Goal: Task Accomplishment & Management: Complete application form

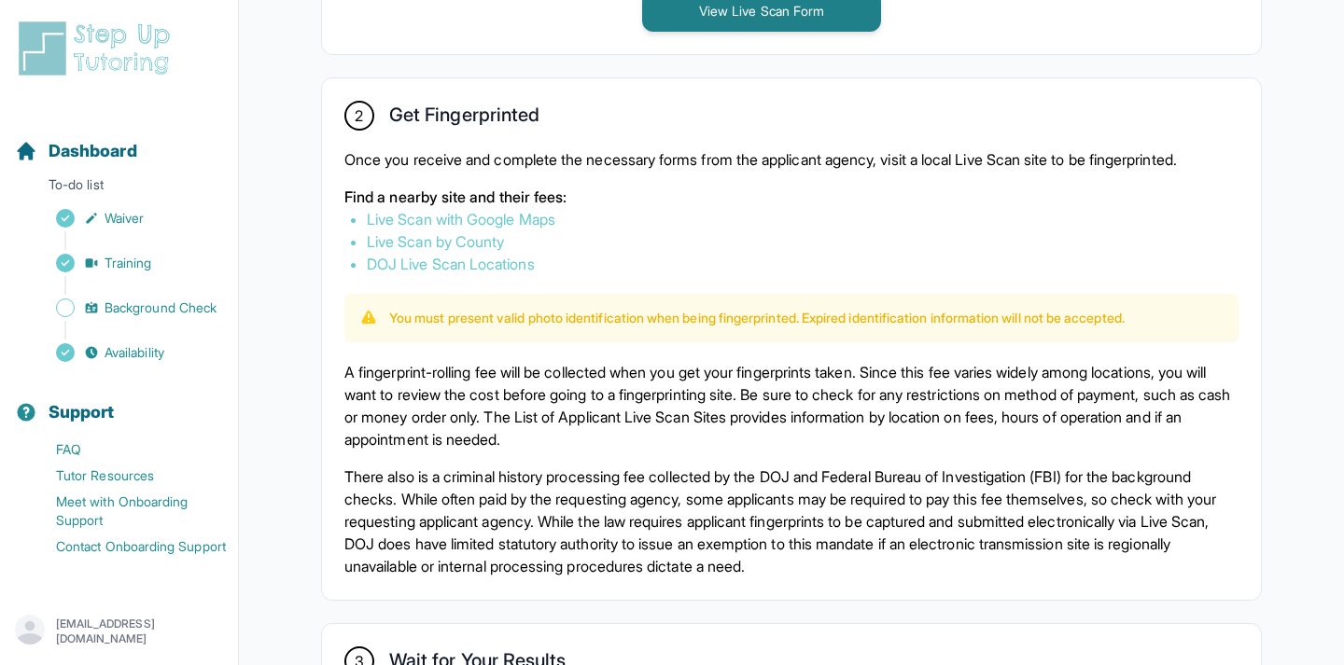
scroll to position [1347, 0]
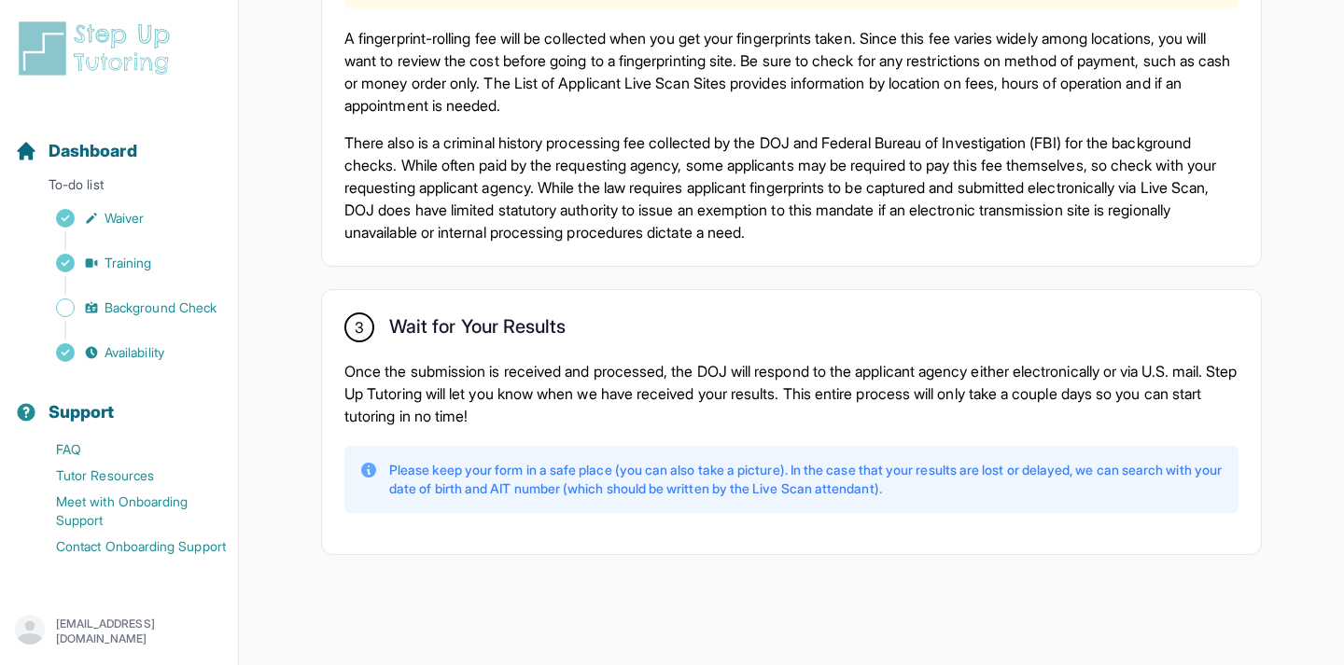
click at [165, 321] on div "Sidebar" at bounding box center [123, 330] width 216 height 19
click at [168, 311] on span "Background Check" at bounding box center [161, 308] width 112 height 19
click at [191, 305] on span "Background Check" at bounding box center [161, 308] width 112 height 19
click at [163, 355] on span "Availability" at bounding box center [135, 352] width 60 height 19
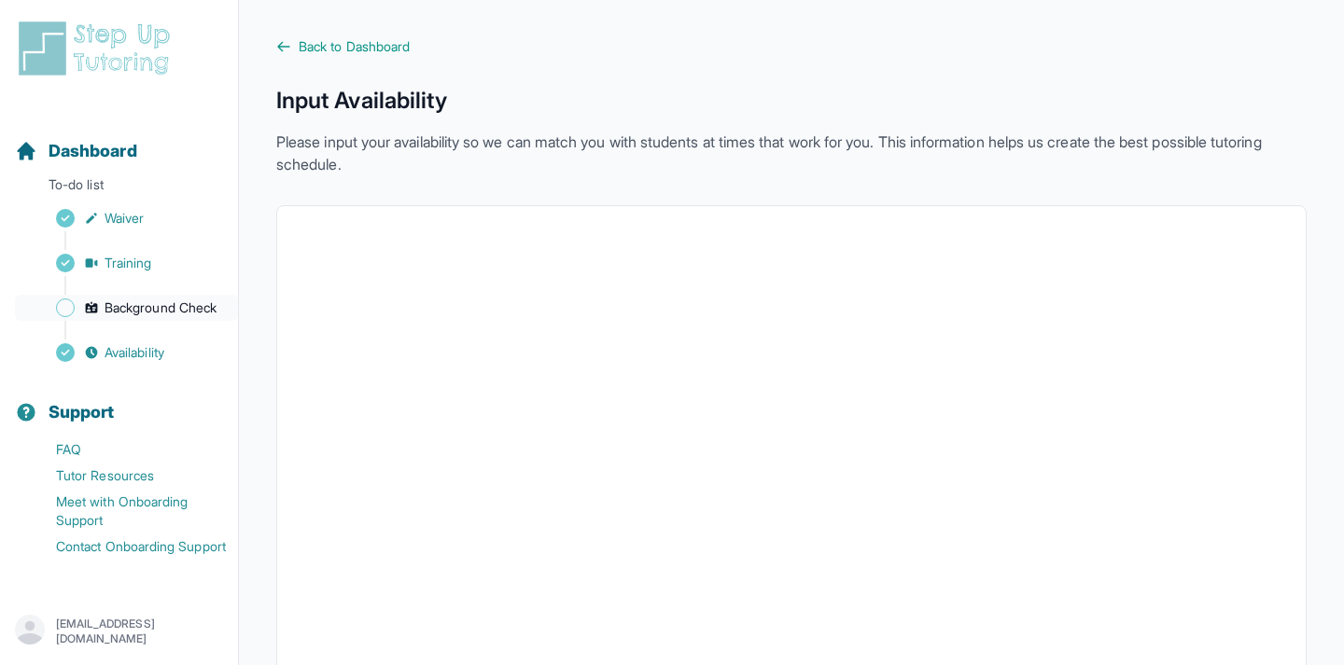
click at [214, 310] on span "Background Check" at bounding box center [161, 308] width 112 height 19
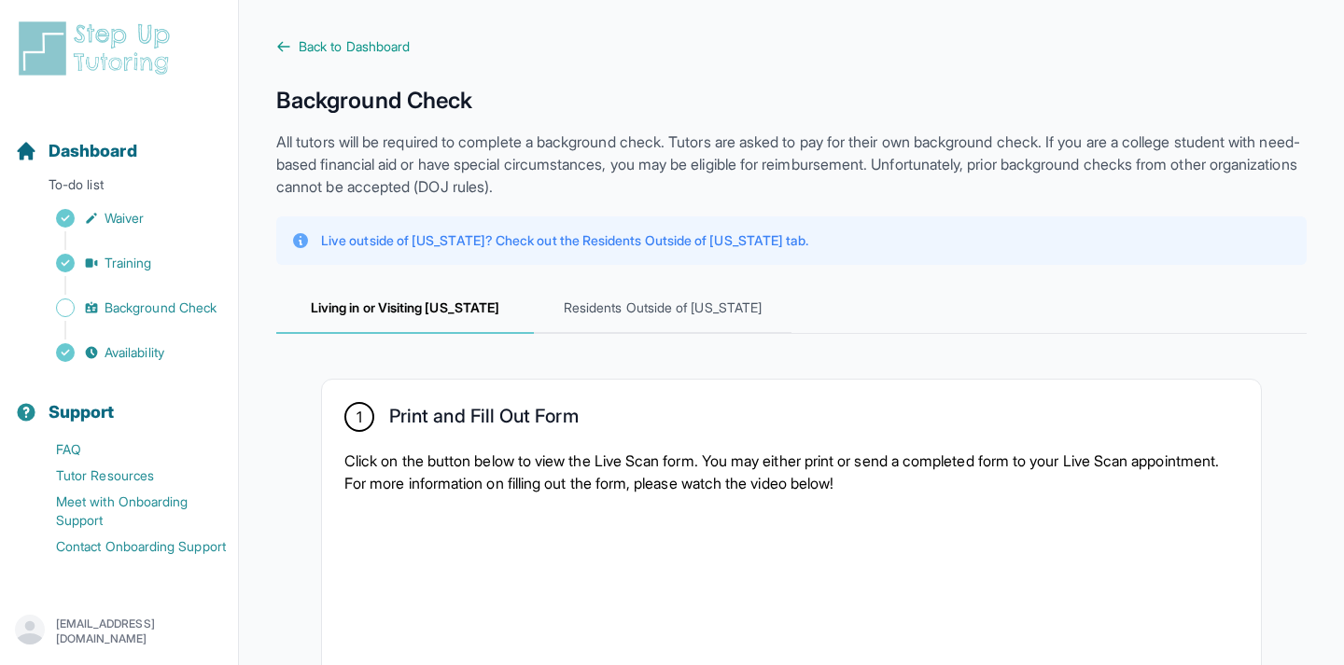
scroll to position [117, 0]
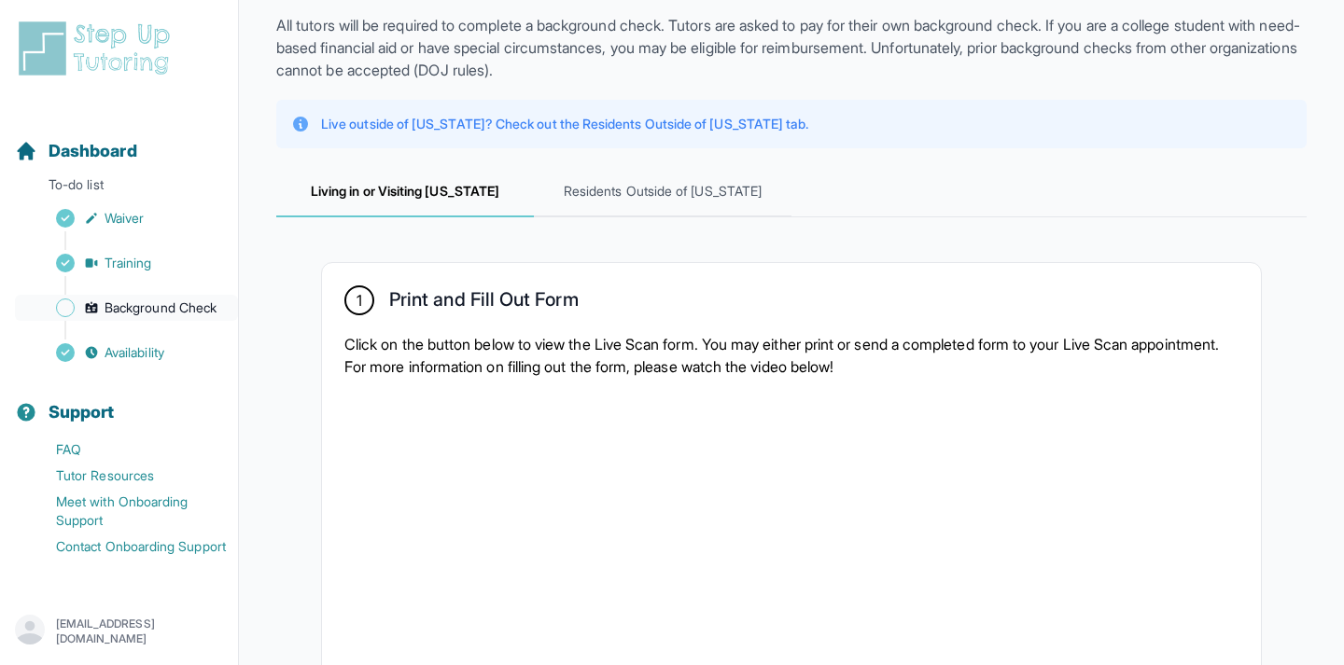
click at [177, 314] on span "Background Check" at bounding box center [161, 308] width 112 height 19
click at [200, 313] on span "Background Check" at bounding box center [161, 308] width 112 height 19
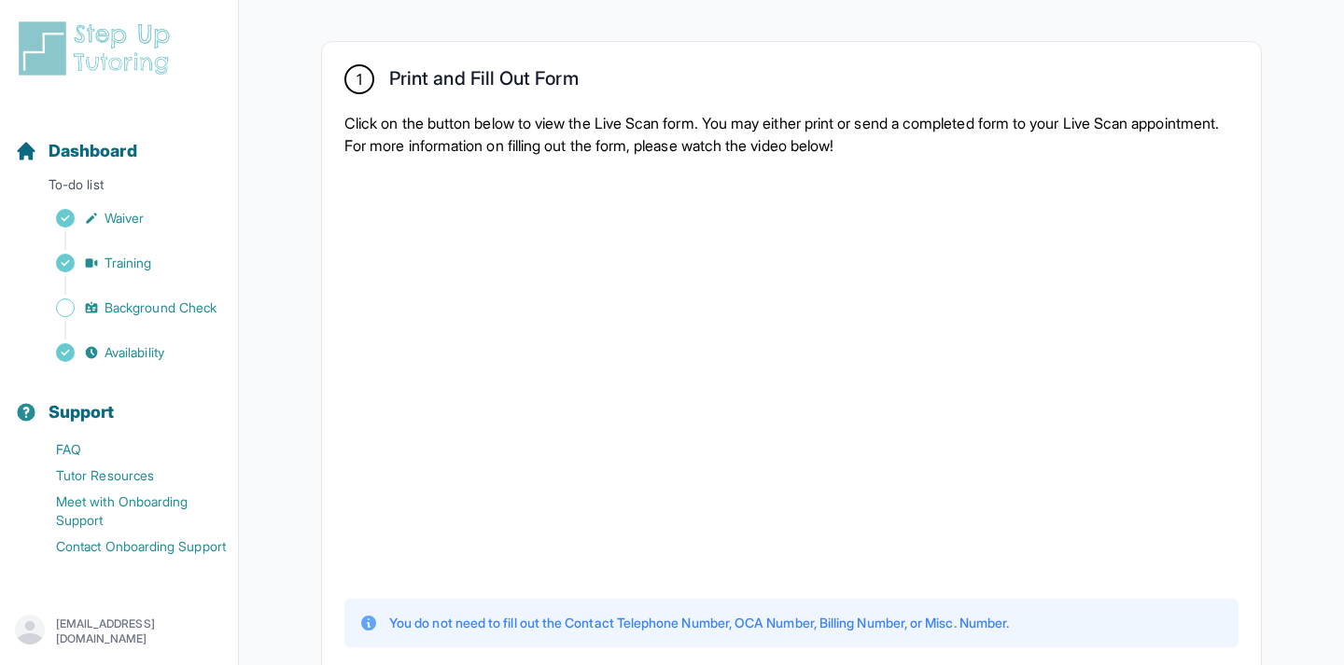
scroll to position [139, 0]
